Goal: Share content: Share content

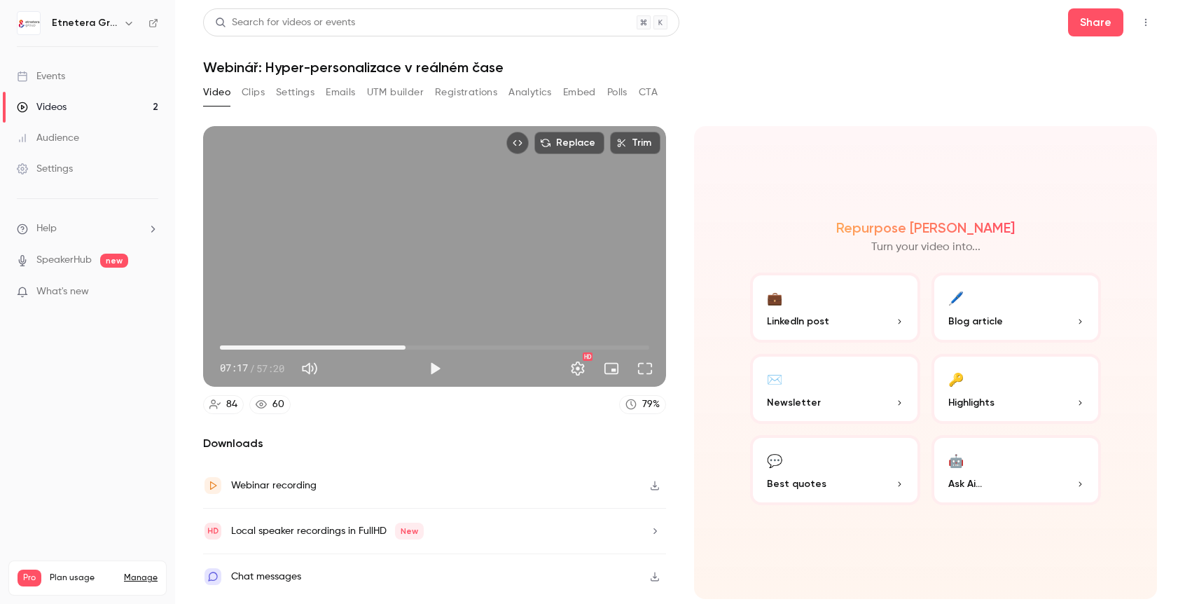
drag, startPoint x: 229, startPoint y: 348, endPoint x: 406, endPoint y: 349, distance: 176.5
click at [406, 349] on span "24:47" at bounding box center [405, 347] width 4 height 4
drag, startPoint x: 403, startPoint y: 347, endPoint x: 590, endPoint y: 351, distance: 186.4
click at [589, 350] on span "49:01" at bounding box center [587, 347] width 4 height 4
click at [604, 347] on span "51:16" at bounding box center [604, 347] width 4 height 4
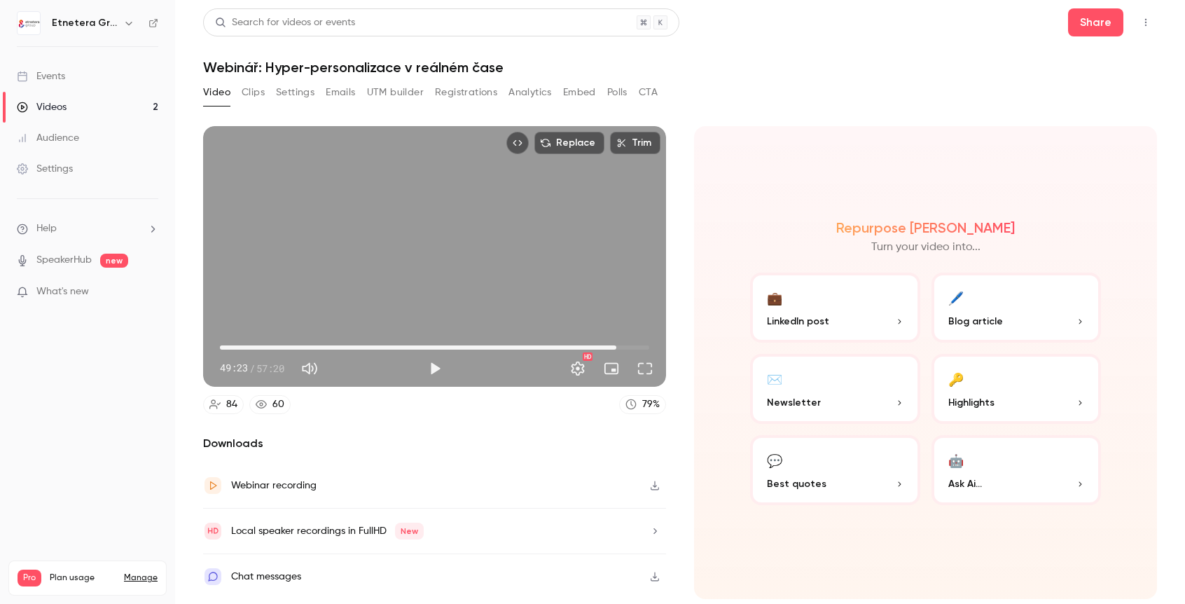
drag, startPoint x: 611, startPoint y: 347, endPoint x: 620, endPoint y: 347, distance: 8.4
click at [618, 347] on span "52:57" at bounding box center [616, 347] width 4 height 4
drag, startPoint x: 620, startPoint y: 347, endPoint x: 642, endPoint y: 350, distance: 22.5
click at [642, 350] on span "56:19" at bounding box center [641, 347] width 4 height 4
drag, startPoint x: 642, startPoint y: 350, endPoint x: 457, endPoint y: 350, distance: 184.9
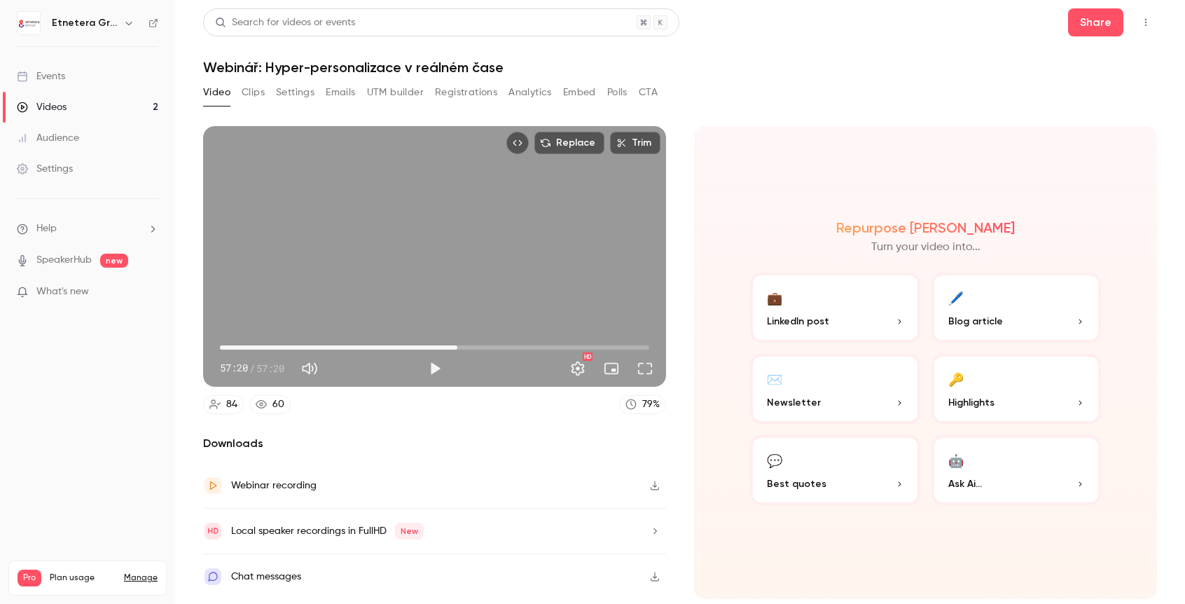
click at [457, 350] on span "31:42" at bounding box center [457, 347] width 4 height 4
drag, startPoint x: 457, startPoint y: 346, endPoint x: 438, endPoint y: 348, distance: 19.0
click at [438, 348] on span "29:16" at bounding box center [439, 347] width 4 height 4
drag, startPoint x: 436, startPoint y: 370, endPoint x: 521, endPoint y: 378, distance: 85.2
click at [436, 370] on button "Play" at bounding box center [435, 368] width 28 height 28
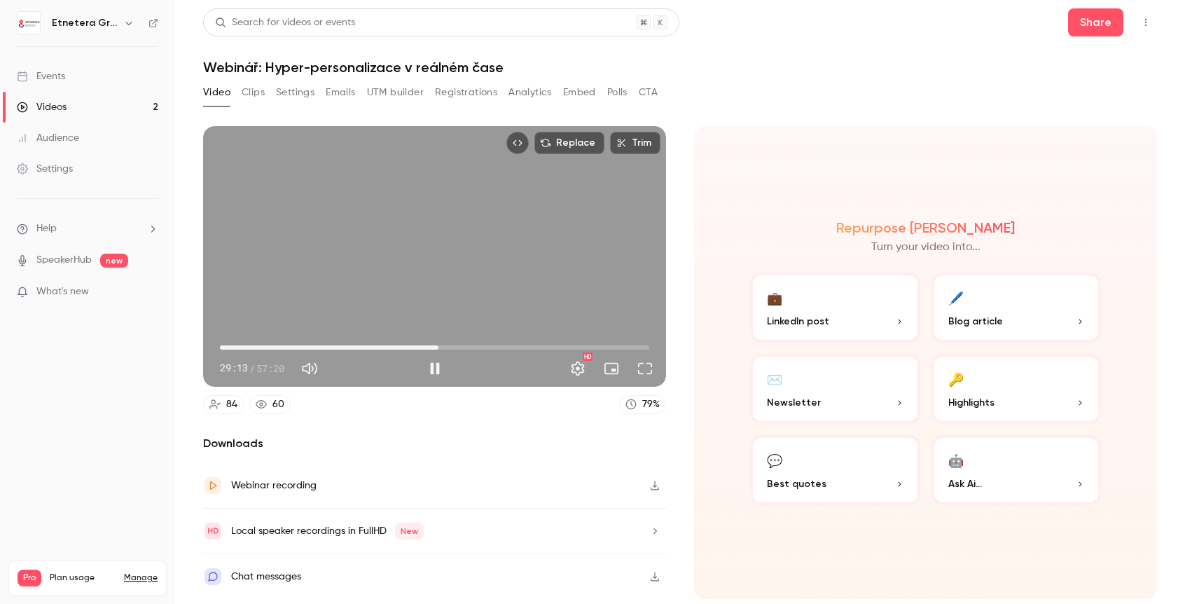
click at [445, 345] on span "29:13" at bounding box center [434, 347] width 429 height 22
click at [454, 346] on span "30:08" at bounding box center [434, 347] width 429 height 22
click at [462, 346] on span "32:16" at bounding box center [434, 347] width 429 height 22
click at [473, 347] on span "33:51" at bounding box center [434, 347] width 429 height 22
drag, startPoint x: 495, startPoint y: 350, endPoint x: 545, endPoint y: 352, distance: 49.8
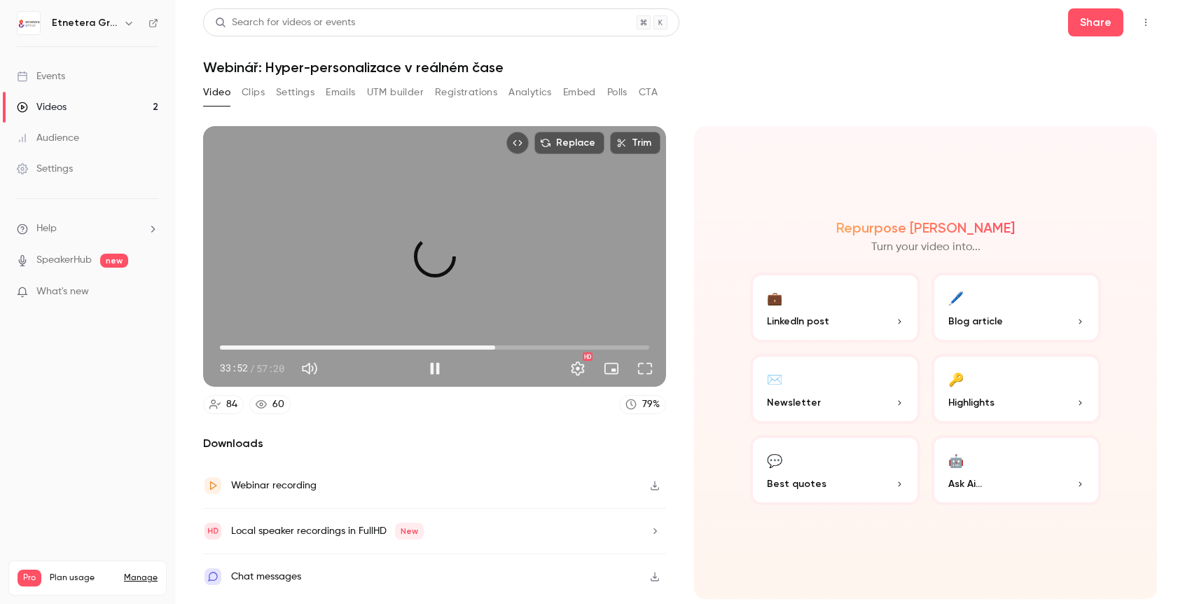
click at [496, 350] on span "36:46" at bounding box center [434, 347] width 429 height 22
click at [566, 348] on span "36:46" at bounding box center [434, 347] width 429 height 22
click at [552, 347] on span "44:20" at bounding box center [434, 347] width 429 height 22
click at [526, 347] on span "44:21" at bounding box center [434, 347] width 429 height 22
click at [535, 347] on span "42:11" at bounding box center [434, 347] width 429 height 22
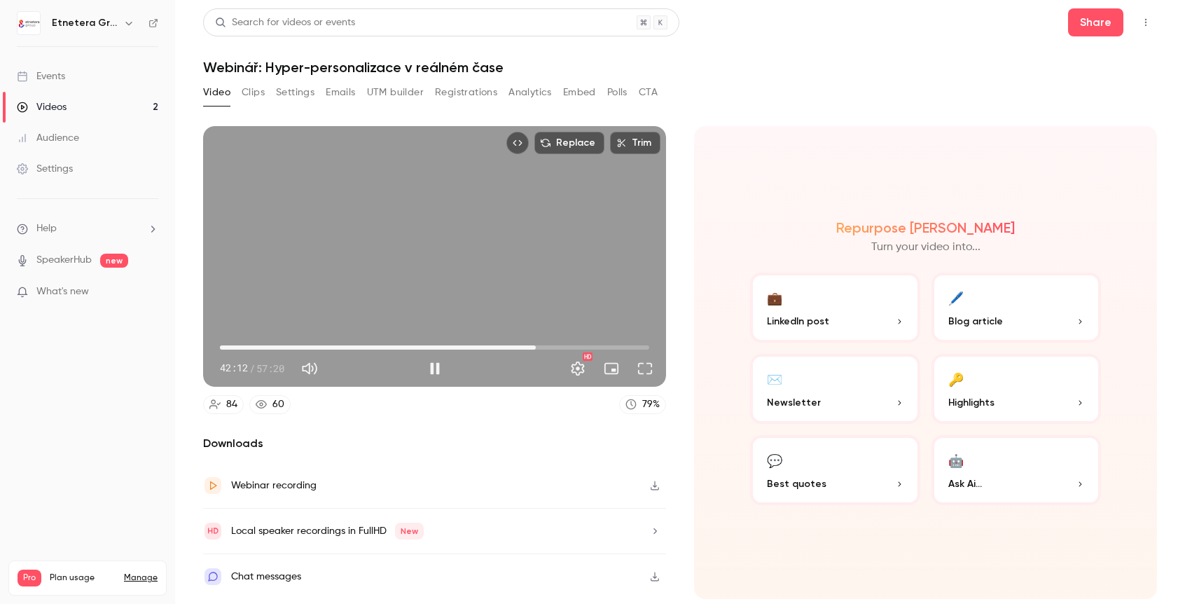
click at [547, 347] on span "42:12" at bounding box center [434, 347] width 429 height 22
drag, startPoint x: 548, startPoint y: 347, endPoint x: 537, endPoint y: 347, distance: 10.5
click at [539, 347] on span "42:34" at bounding box center [539, 347] width 4 height 4
click at [537, 347] on span "42:22" at bounding box center [537, 347] width 4 height 4
click at [639, 373] on button "Full screen" at bounding box center [645, 368] width 28 height 28
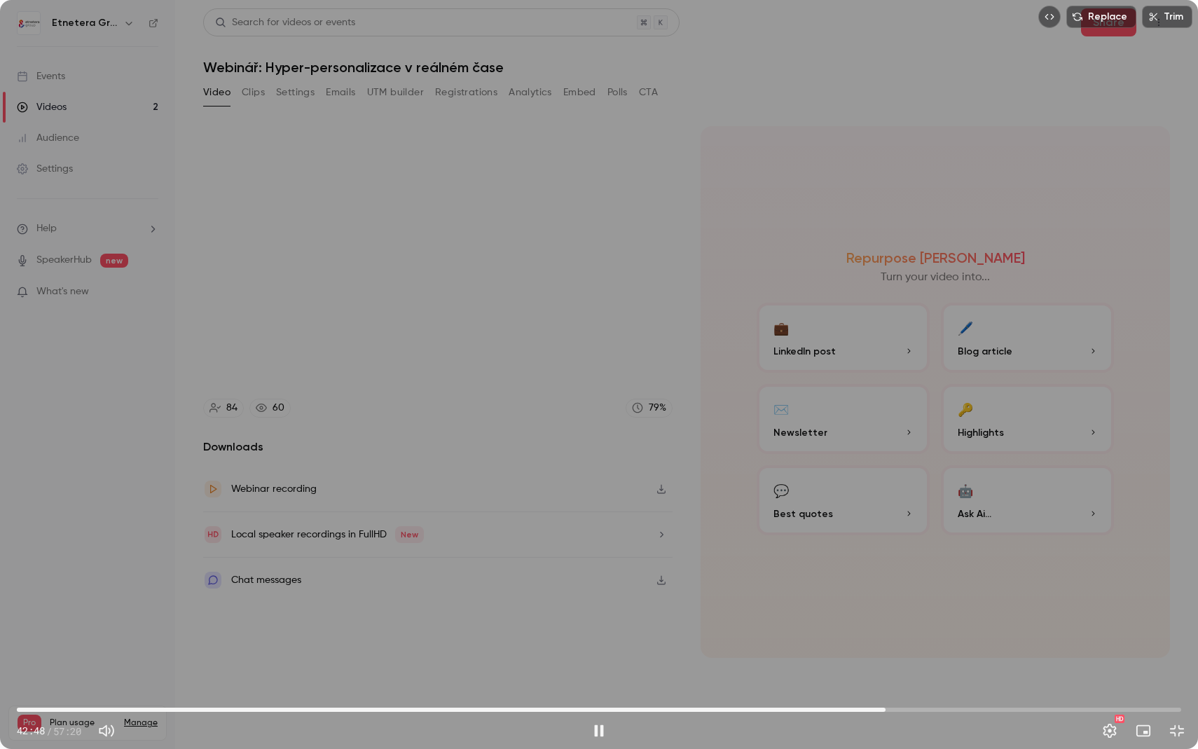
click at [885, 603] on span "42:48" at bounding box center [885, 709] width 4 height 4
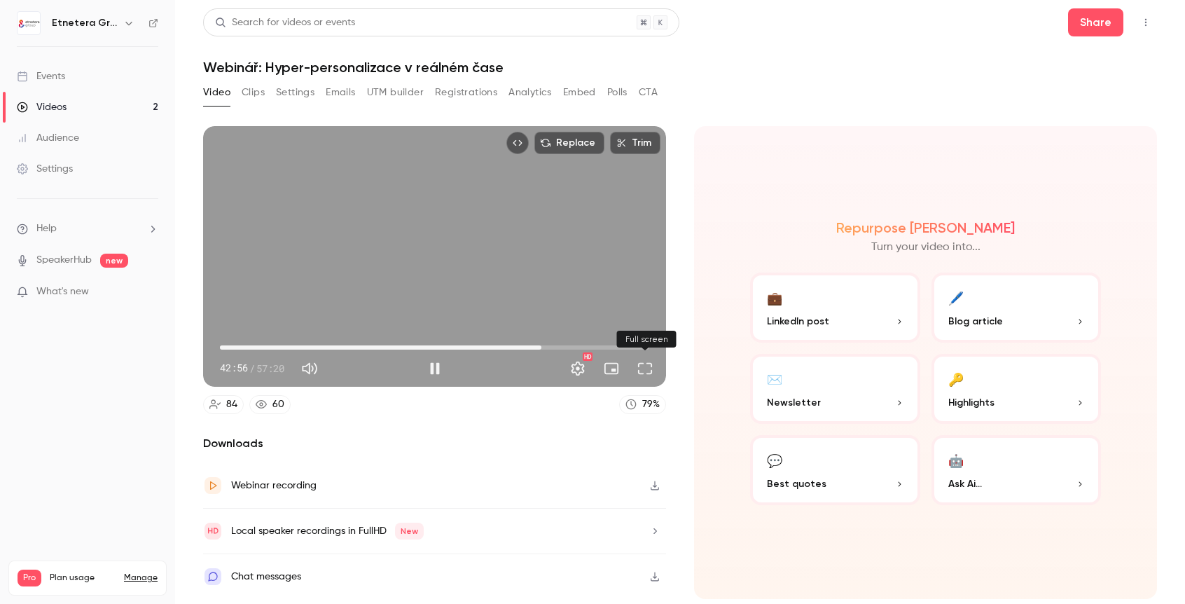
click at [644, 371] on button "Full screen" at bounding box center [645, 368] width 28 height 28
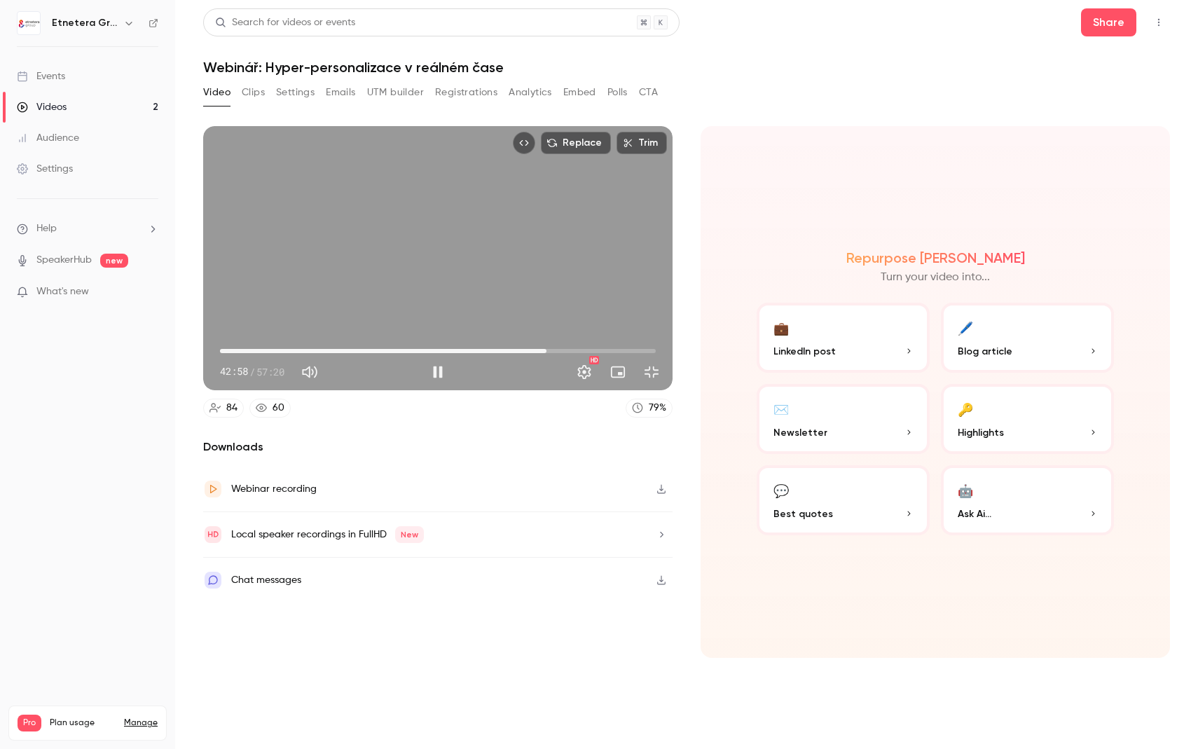
type input "****"
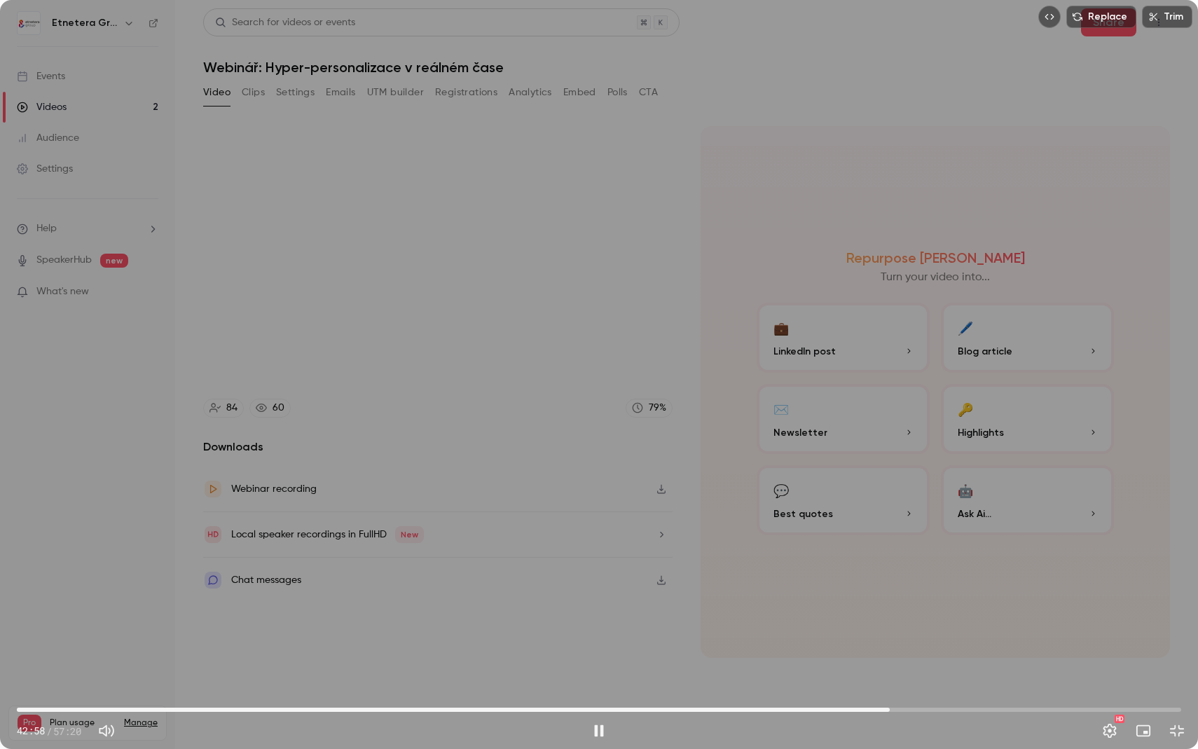
click at [1163, 603] on button "Exit full screen" at bounding box center [1177, 731] width 28 height 28
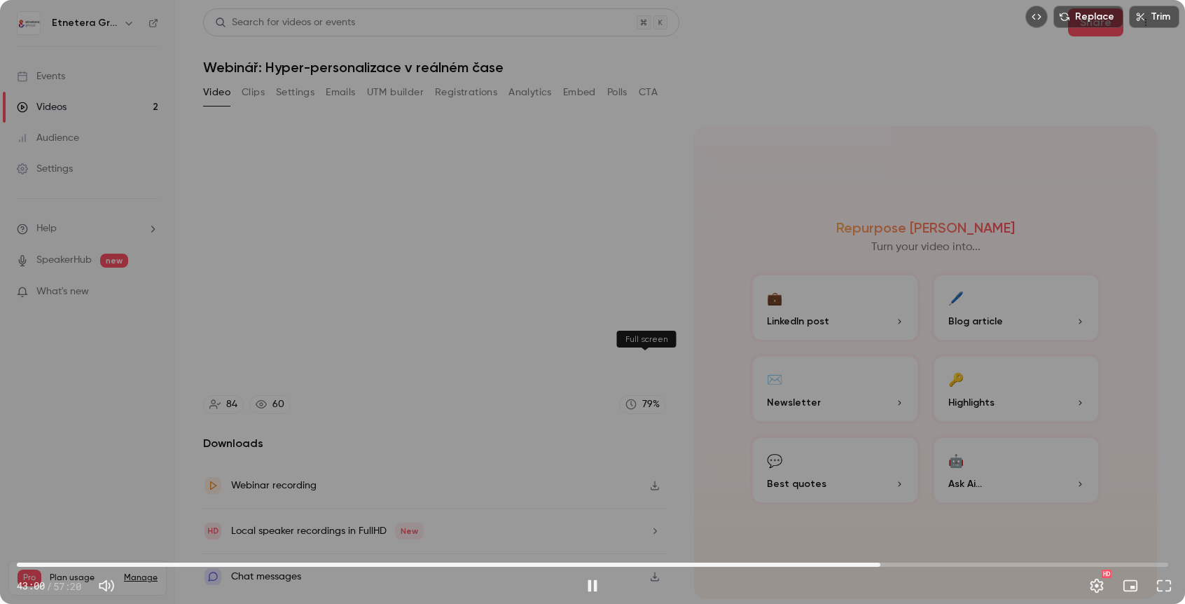
click at [1150, 572] on button "Full screen" at bounding box center [1164, 586] width 28 height 28
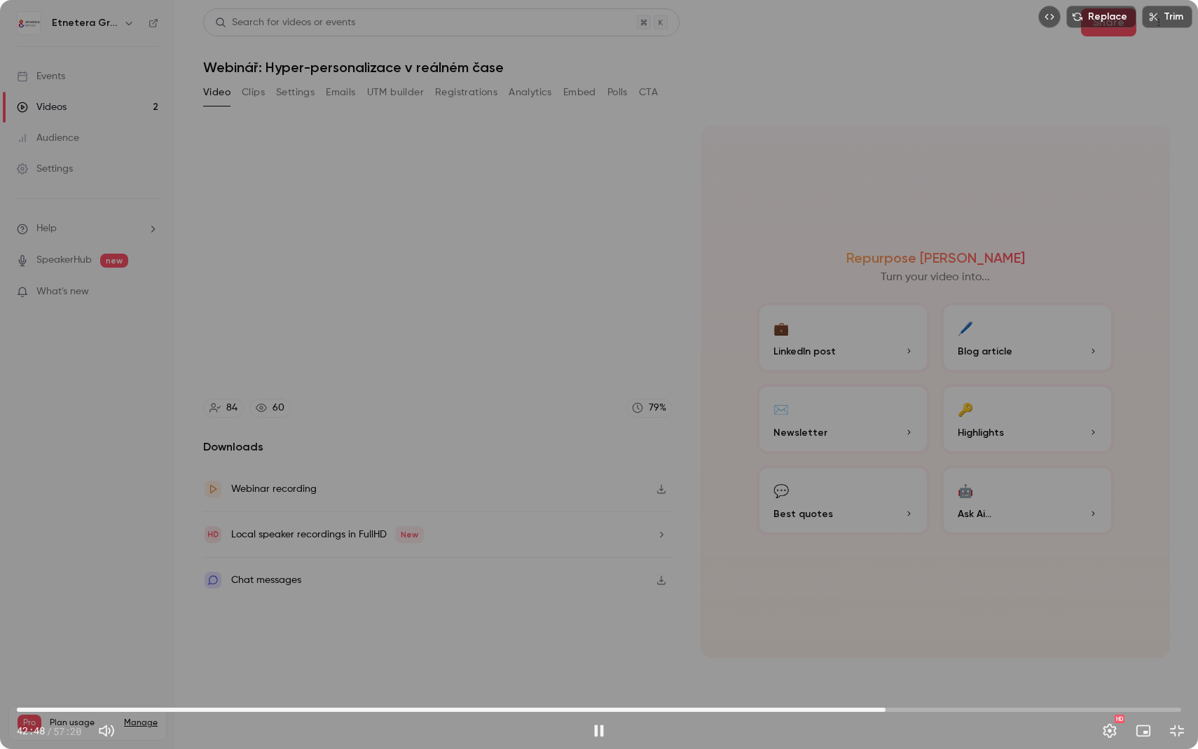
click at [885, 603] on span "42:48" at bounding box center [885, 709] width 4 height 4
click at [594, 603] on button "Pause" at bounding box center [599, 731] width 28 height 28
click at [883, 603] on span "42:38" at bounding box center [882, 709] width 4 height 4
click at [886, 603] on span "42:49" at bounding box center [886, 709] width 4 height 4
drag, startPoint x: 889, startPoint y: 709, endPoint x: 1088, endPoint y: 722, distance: 199.4
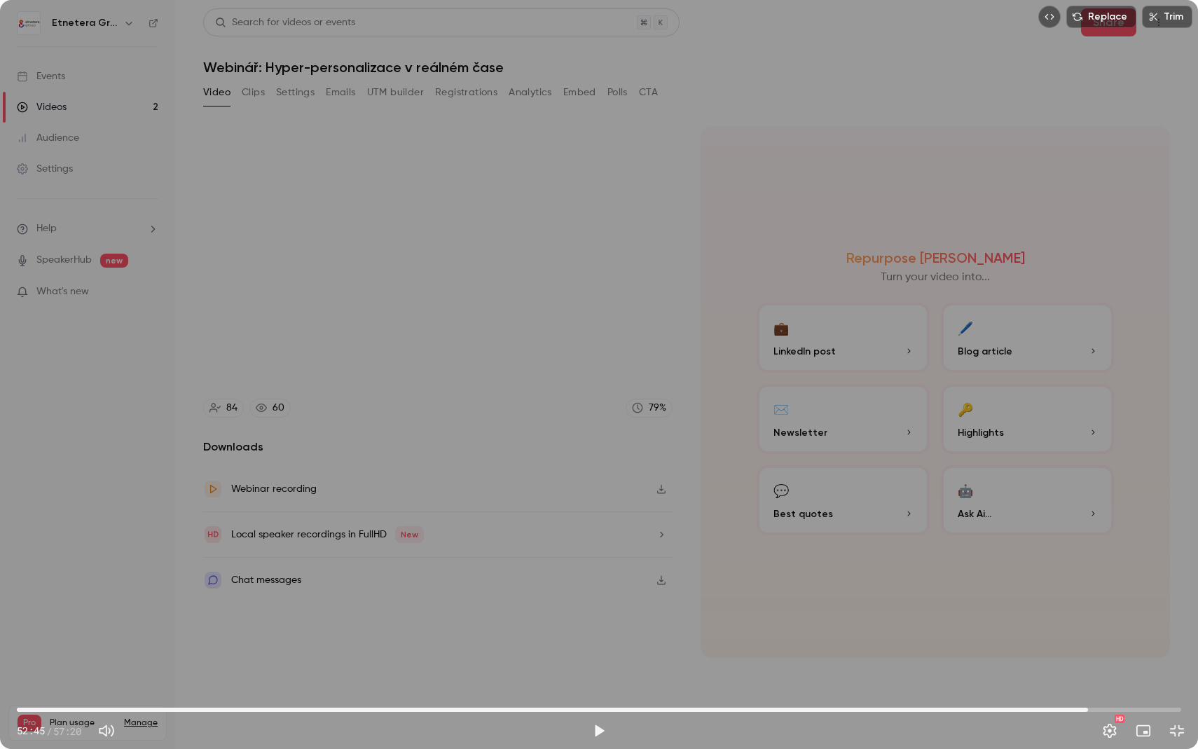
click at [1088, 603] on div "52:45 52:45 / 57:20 HD" at bounding box center [599, 719] width 1198 height 59
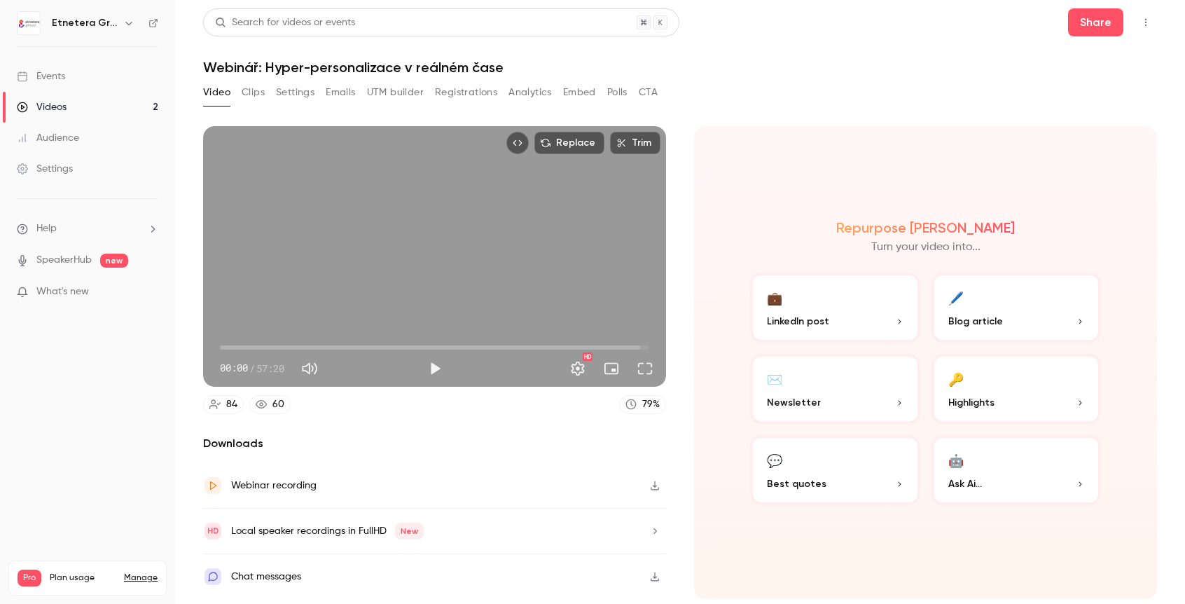
drag, startPoint x: 614, startPoint y: 348, endPoint x: 161, endPoint y: 339, distance: 453.3
click at [161, 339] on div "Etnetera Group Events Videos 2 Audience Settings Help SpeakerHub new What's new…" at bounding box center [592, 302] width 1185 height 604
click at [646, 371] on button "Full screen" at bounding box center [645, 368] width 28 height 28
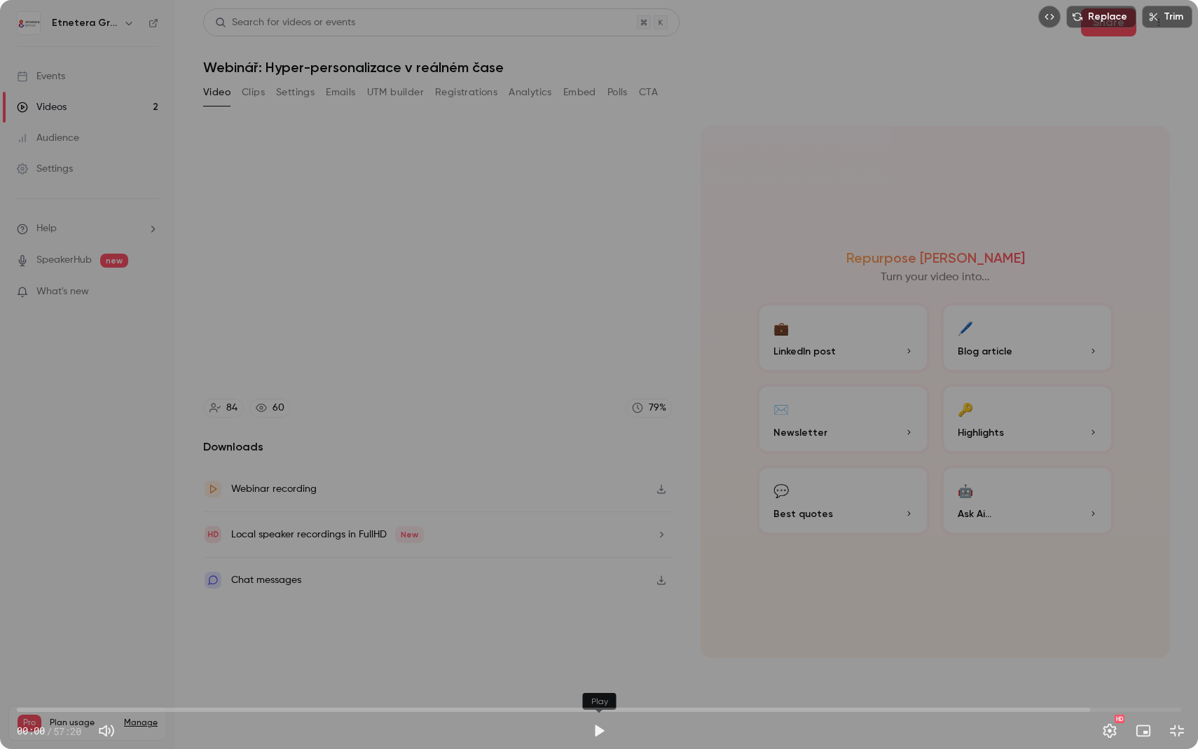
click at [602, 603] on button "Play" at bounding box center [599, 731] width 28 height 28
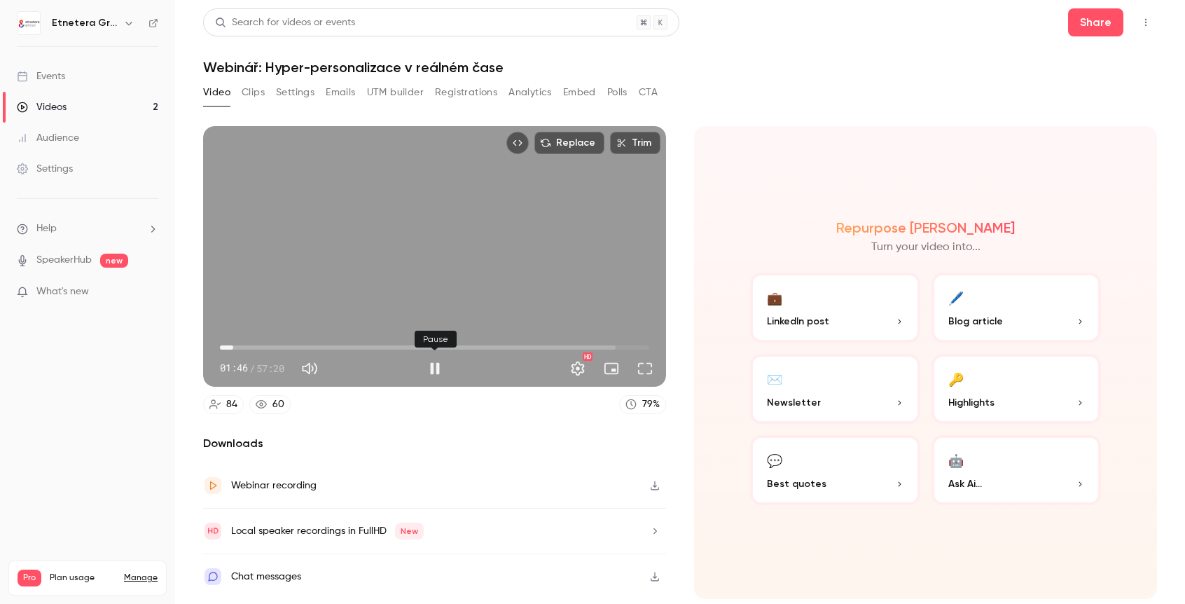
click at [431, 368] on button "Pause" at bounding box center [435, 368] width 28 height 28
type input "*****"
click at [111, 78] on link "Events" at bounding box center [87, 76] width 175 height 31
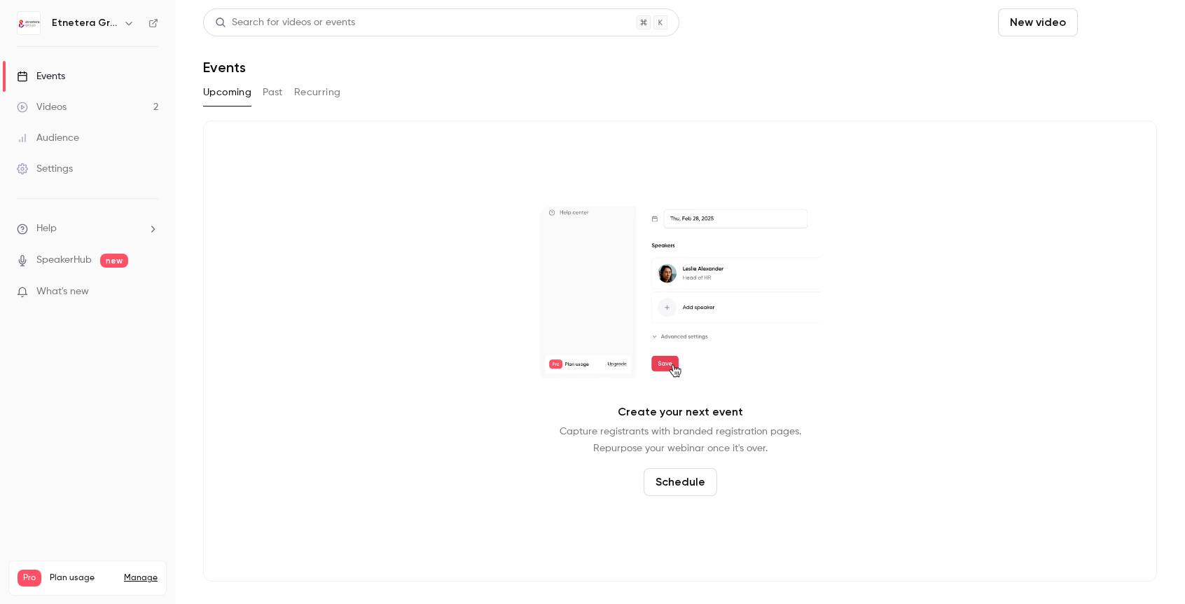
click at [1112, 23] on button "Schedule" at bounding box center [1121, 22] width 74 height 28
click at [1090, 60] on div "One time event" at bounding box center [1092, 61] width 106 height 14
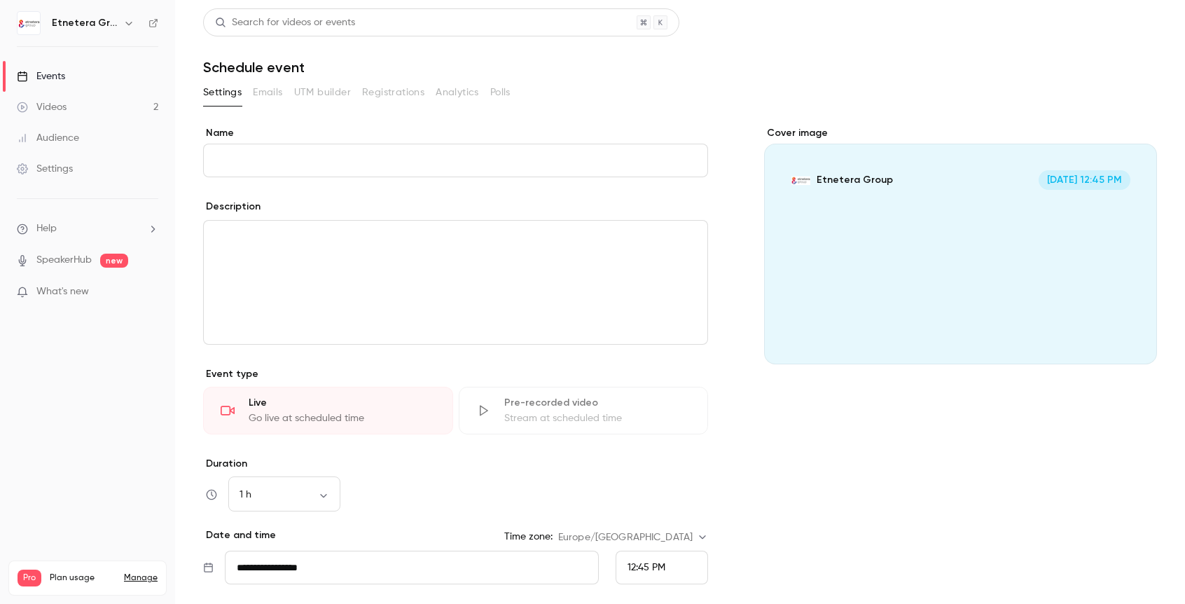
click at [357, 162] on input "Name" at bounding box center [455, 161] width 505 height 34
click at [288, 165] on input "********" at bounding box center [455, 161] width 505 height 34
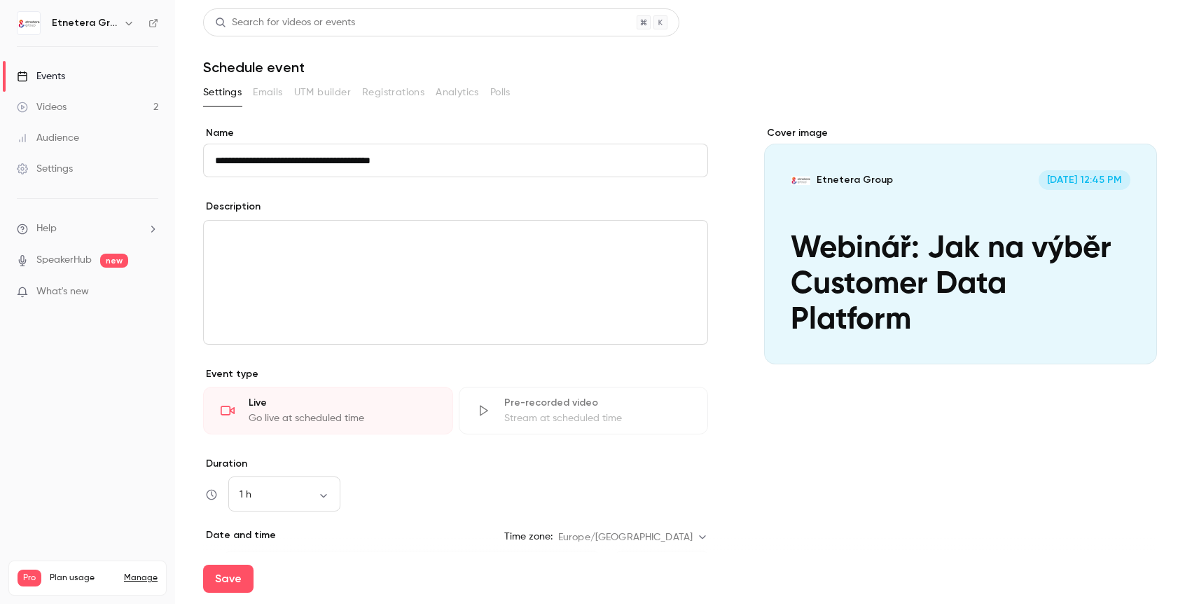
drag, startPoint x: 429, startPoint y: 159, endPoint x: 260, endPoint y: 160, distance: 169.5
click at [260, 160] on input "**********" at bounding box center [455, 161] width 505 height 34
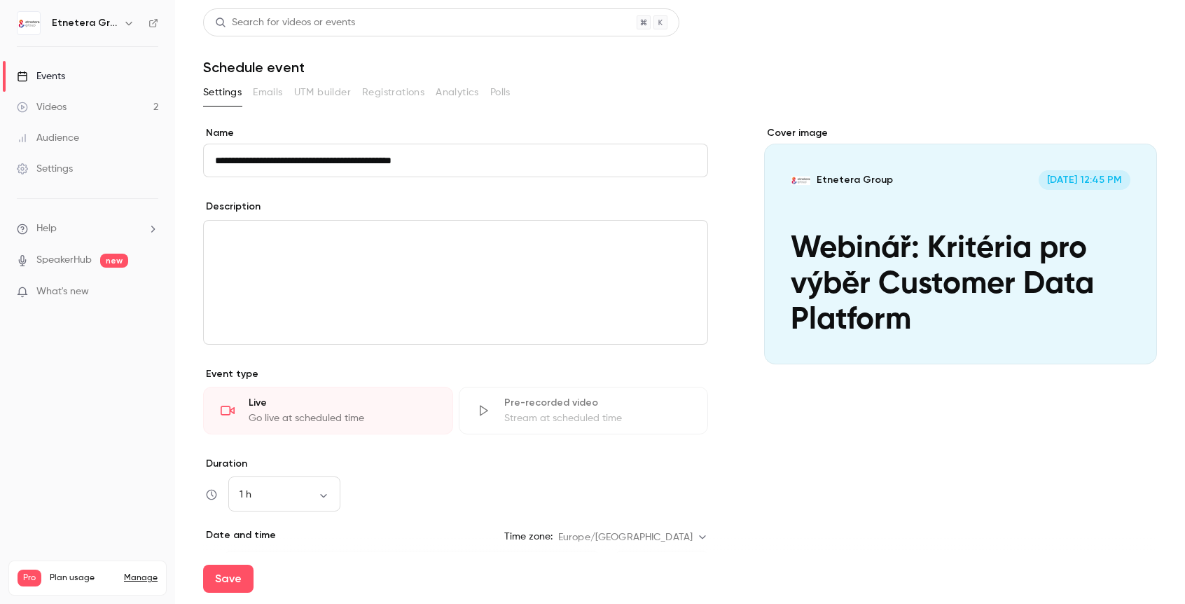
type input "**********"
click at [237, 239] on p "editor" at bounding box center [455, 237] width 481 height 17
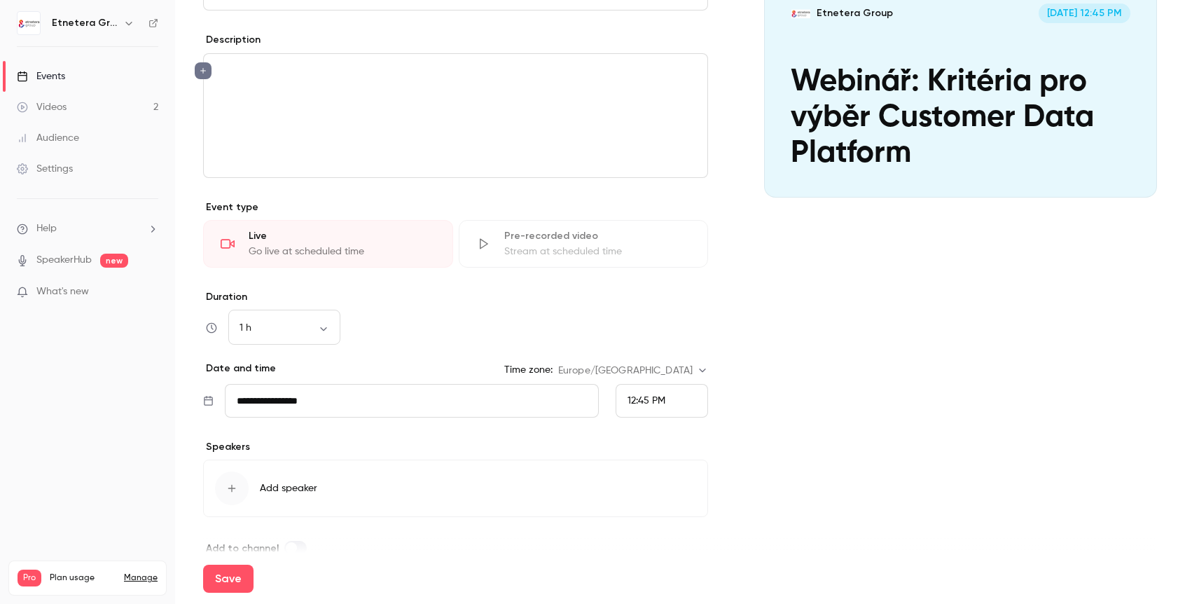
scroll to position [192, 0]
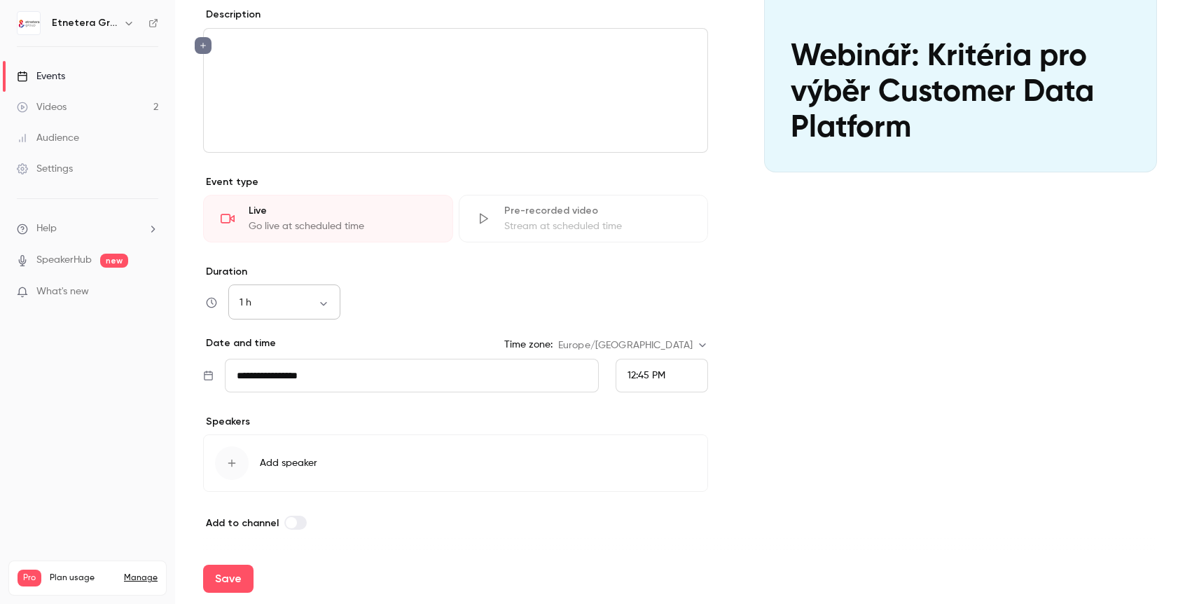
click at [322, 300] on body "**********" at bounding box center [592, 302] width 1185 height 604
click at [278, 421] on li "45 min" at bounding box center [284, 413] width 112 height 36
type input "**"
click at [326, 375] on input "**********" at bounding box center [412, 376] width 374 height 34
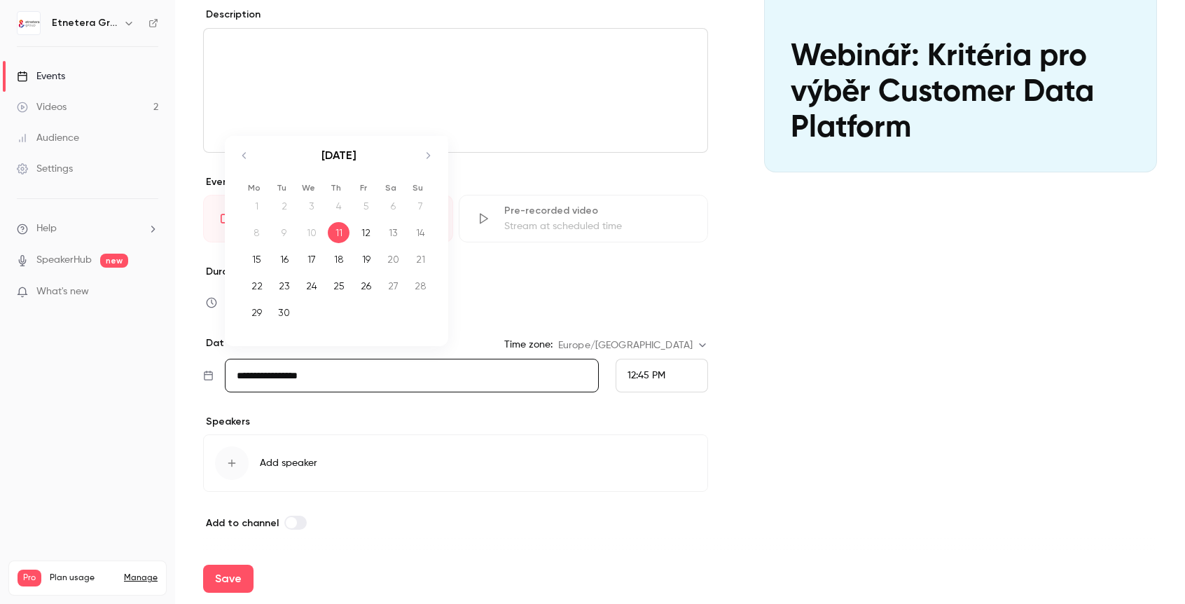
click at [423, 158] on icon "Move forward to switch to the next month." at bounding box center [428, 155] width 17 height 17
click at [314, 282] on div "22" at bounding box center [311, 285] width 22 height 21
type input "**********"
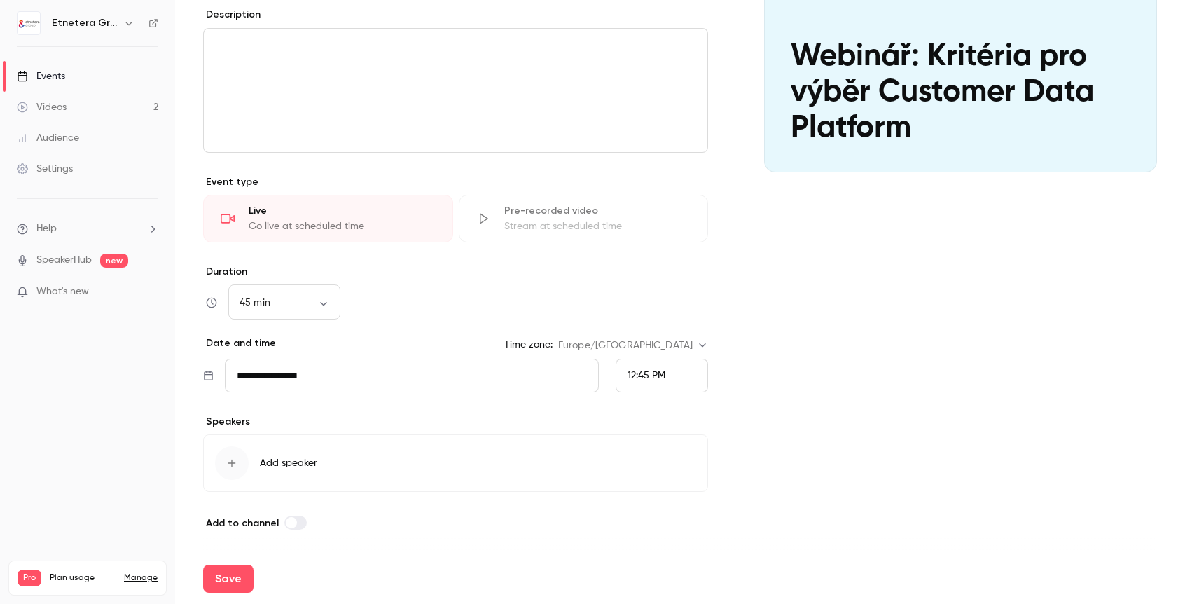
click at [648, 372] on span "12:45 PM" at bounding box center [647, 376] width 38 height 10
click at [656, 274] on span "1:00 PM" at bounding box center [645, 272] width 35 height 10
click at [225, 578] on button "Save" at bounding box center [228, 579] width 50 height 28
type input "**"
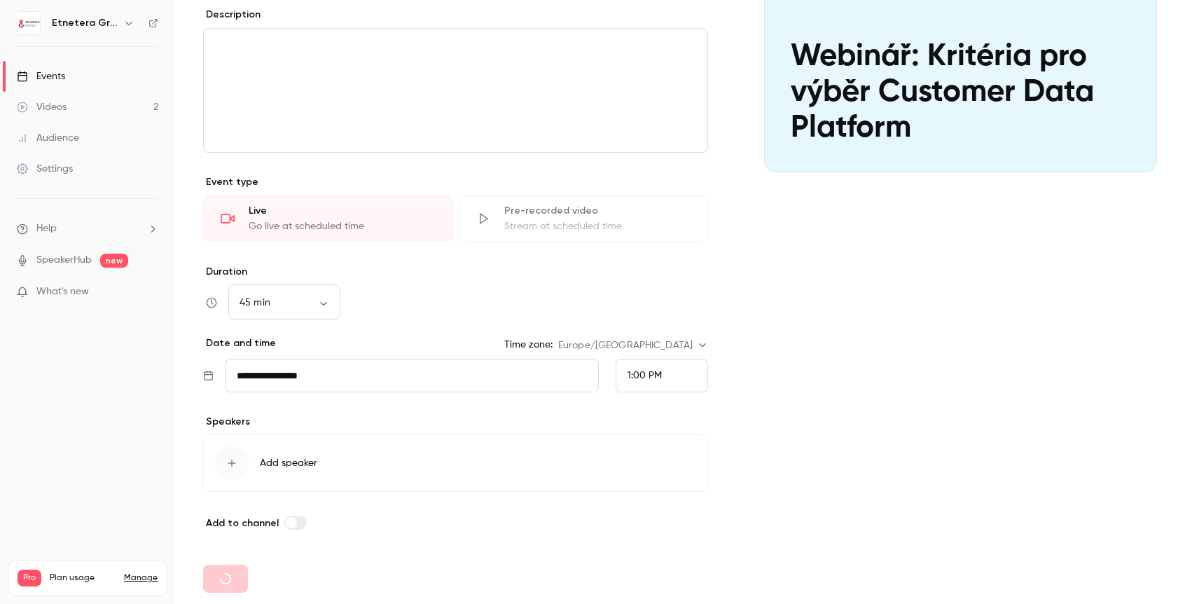
type input "**********"
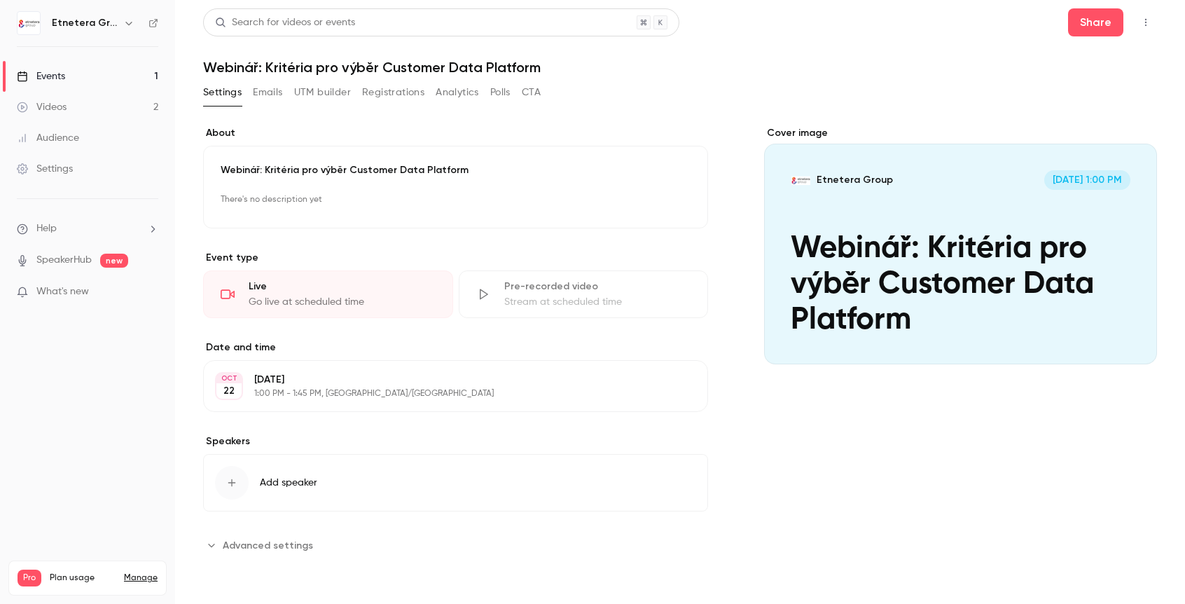
click at [108, 111] on link "Videos 2" at bounding box center [87, 107] width 175 height 31
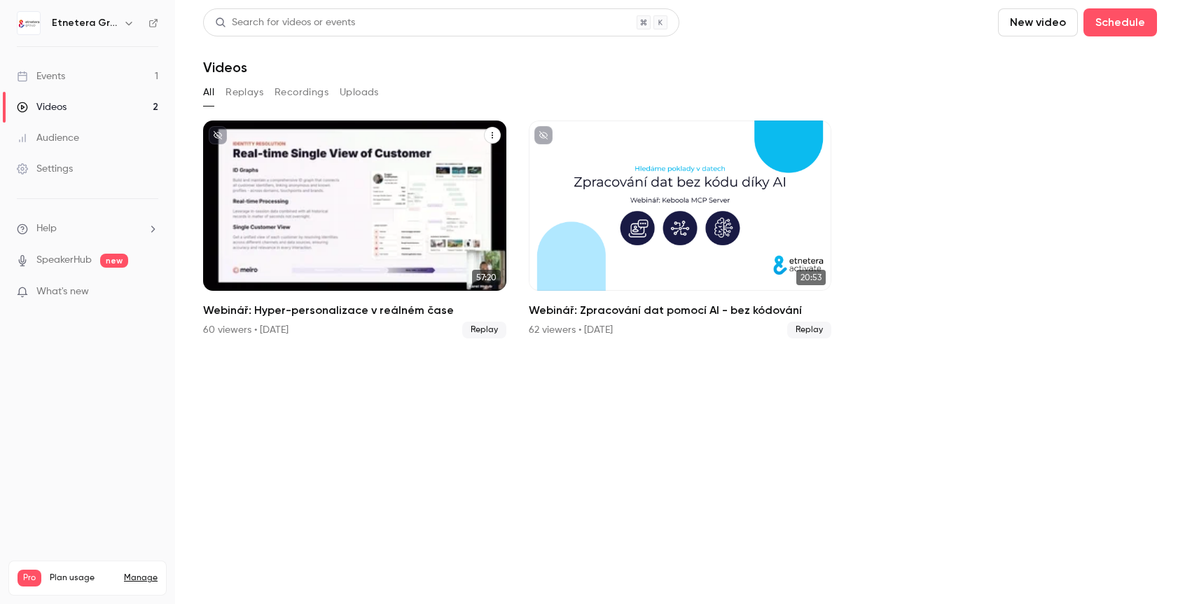
click at [418, 258] on div "Webinář: Hyper-personalizace v reálném čase" at bounding box center [354, 205] width 303 height 170
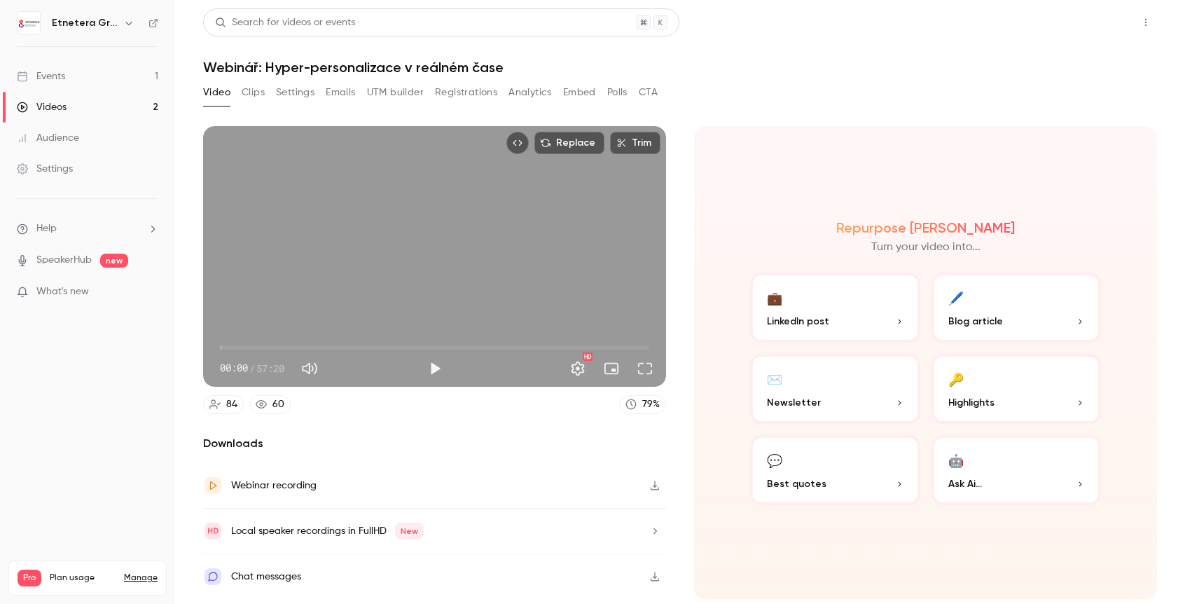
click at [1105, 25] on button "Share" at bounding box center [1095, 22] width 55 height 28
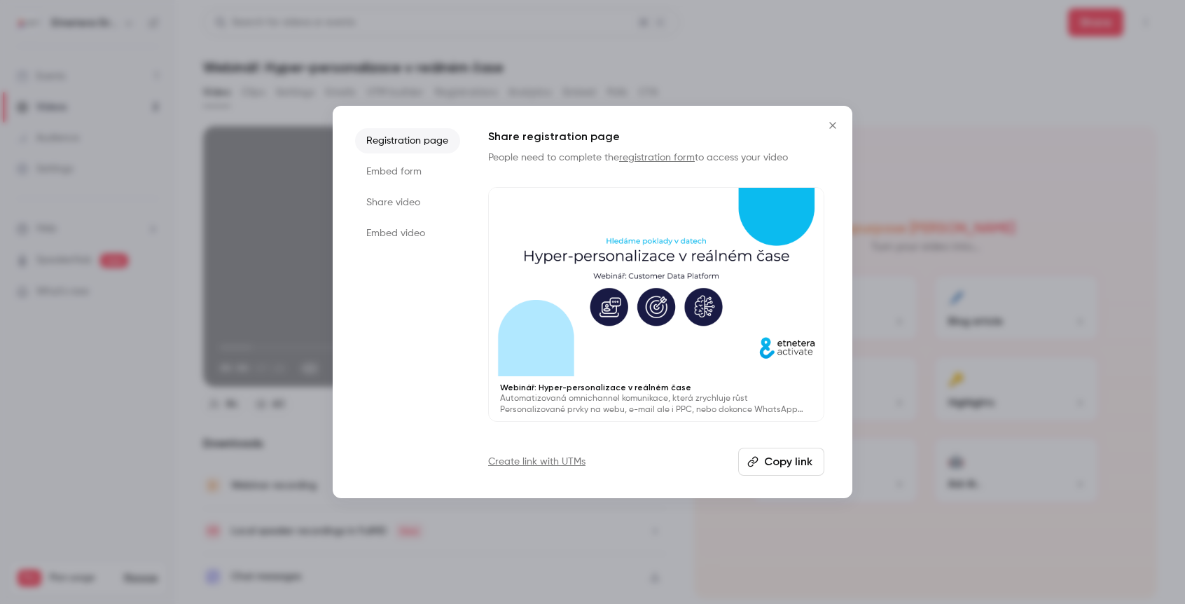
click at [394, 204] on li "Share video" at bounding box center [407, 202] width 105 height 25
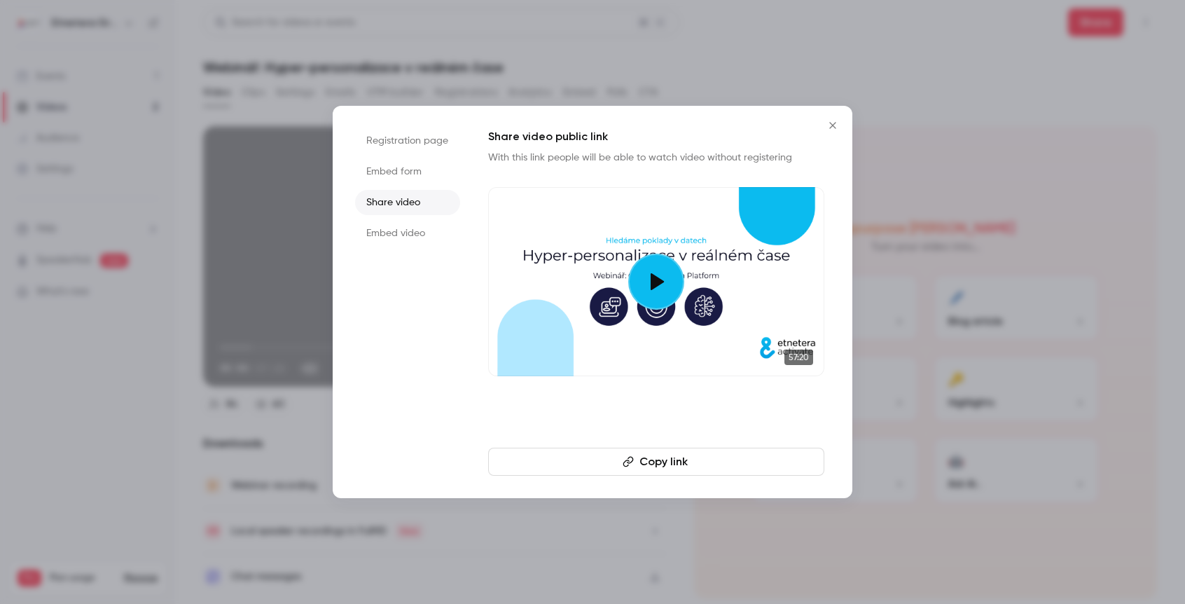
click at [662, 471] on button "Copy link" at bounding box center [656, 462] width 336 height 28
